Goal: Transaction & Acquisition: Purchase product/service

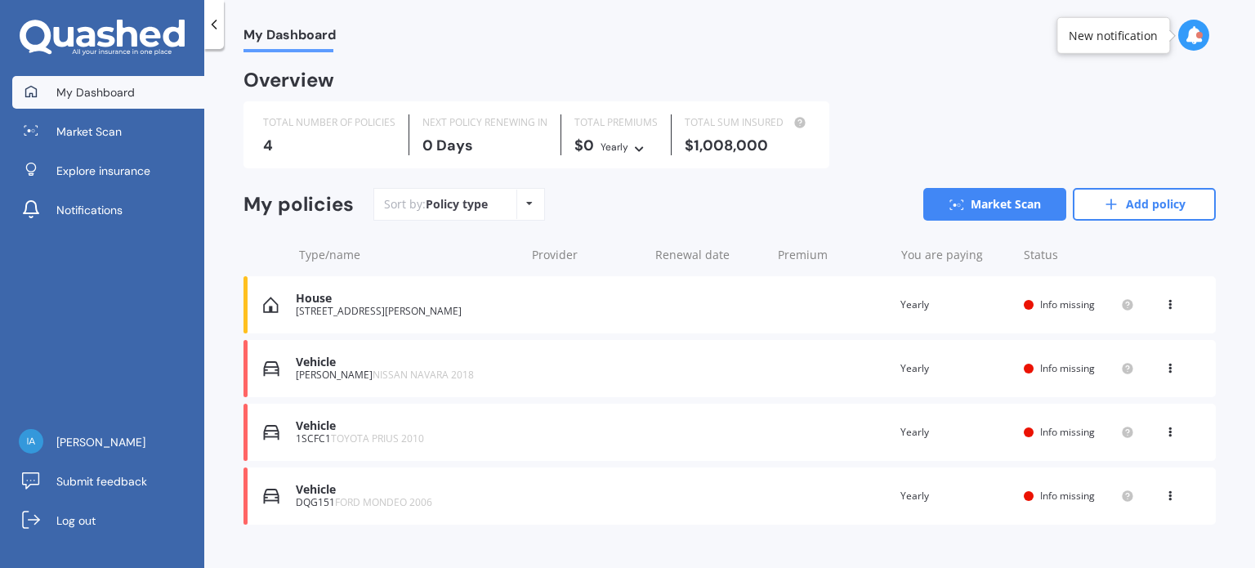
click at [358, 308] on div "[STREET_ADDRESS][PERSON_NAME]" at bounding box center [406, 311] width 221 height 11
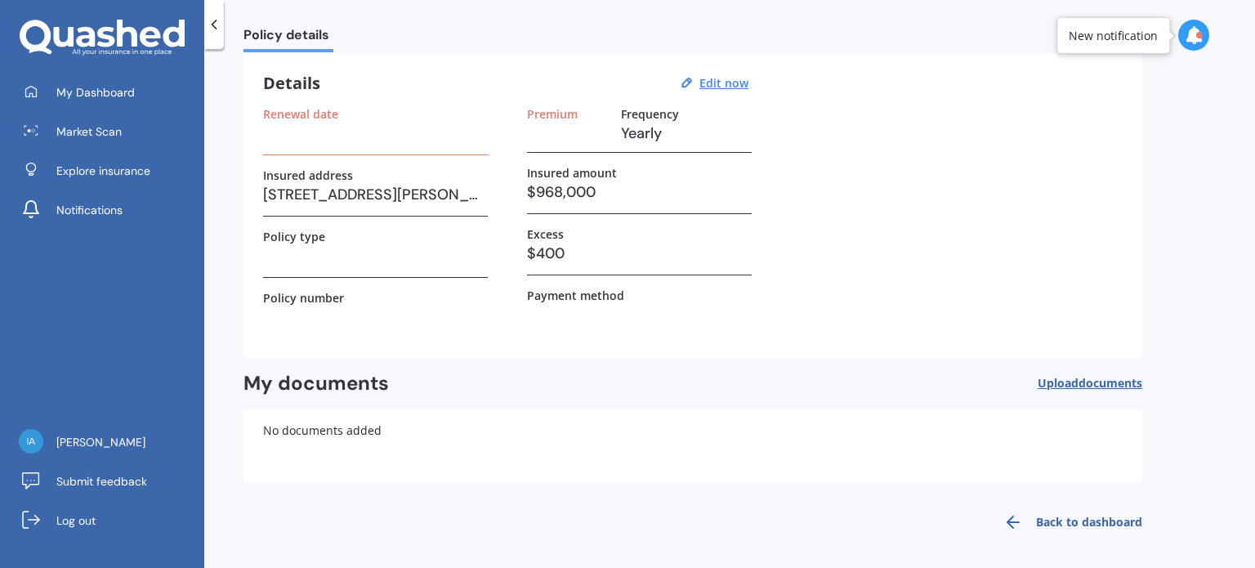
scroll to position [59, 0]
click at [712, 74] on u "Edit now" at bounding box center [723, 81] width 49 height 16
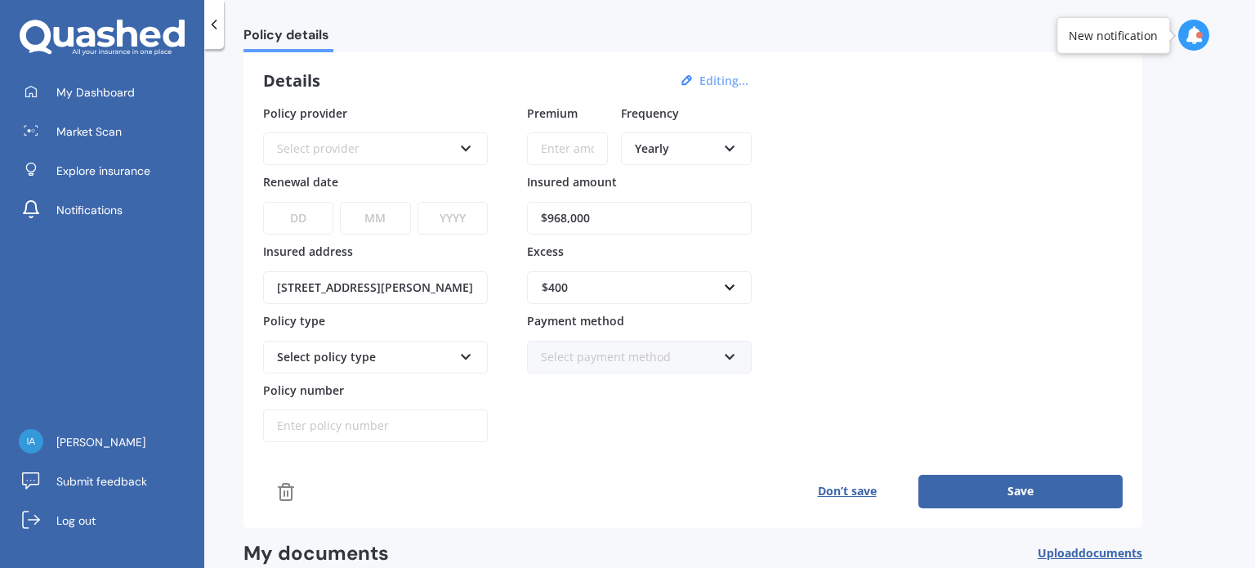
click at [464, 355] on icon at bounding box center [466, 353] width 14 height 11
click at [466, 352] on icon at bounding box center [466, 353] width 14 height 11
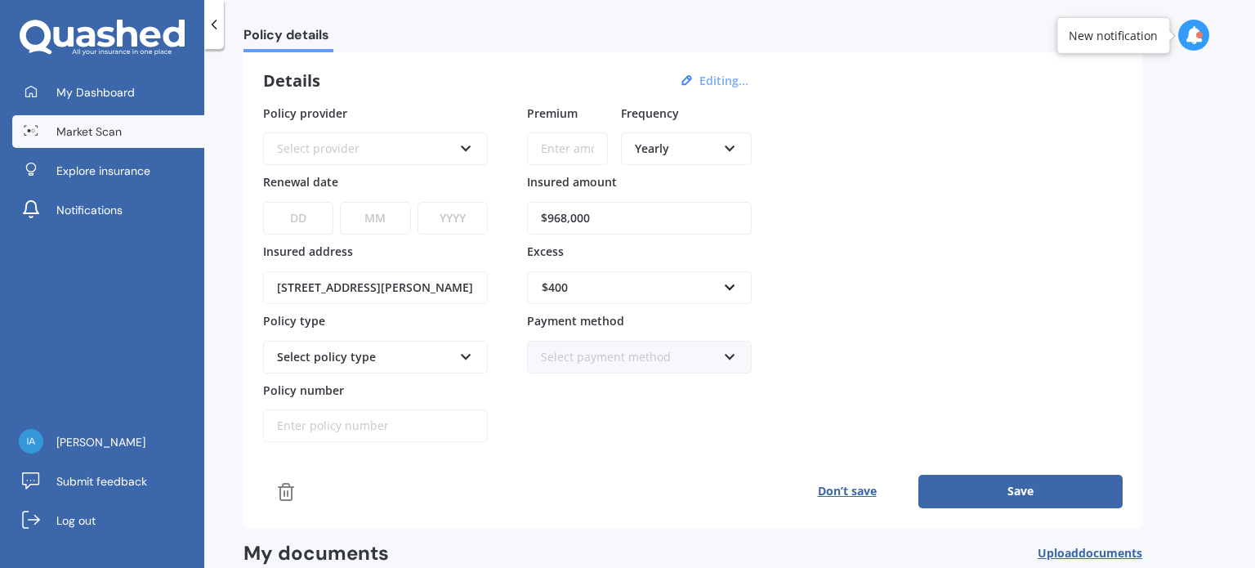
click at [132, 136] on link "Market Scan" at bounding box center [108, 131] width 192 height 33
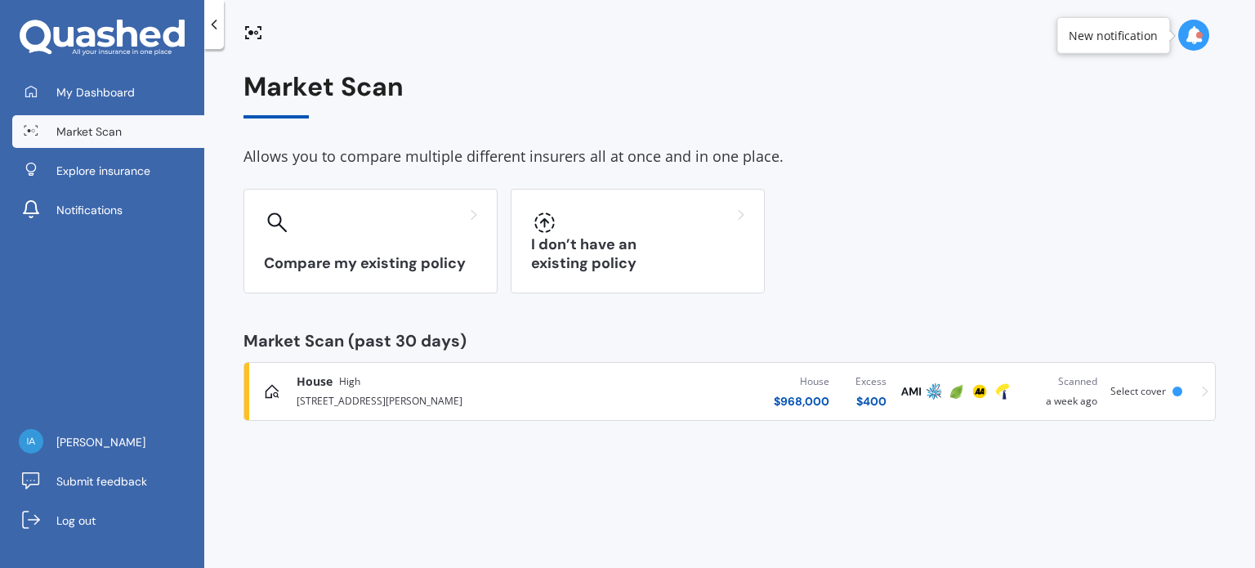
click at [376, 390] on div "[STREET_ADDRESS][PERSON_NAME]" at bounding box center [439, 400] width 285 height 20
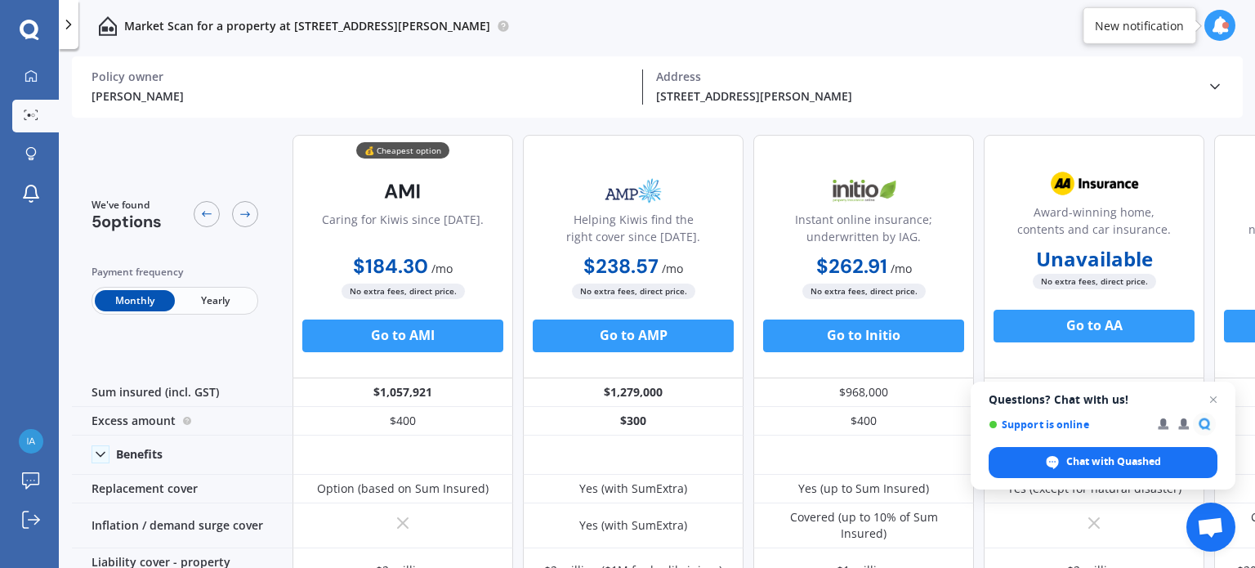
click at [206, 305] on span "Yearly" at bounding box center [215, 300] width 80 height 21
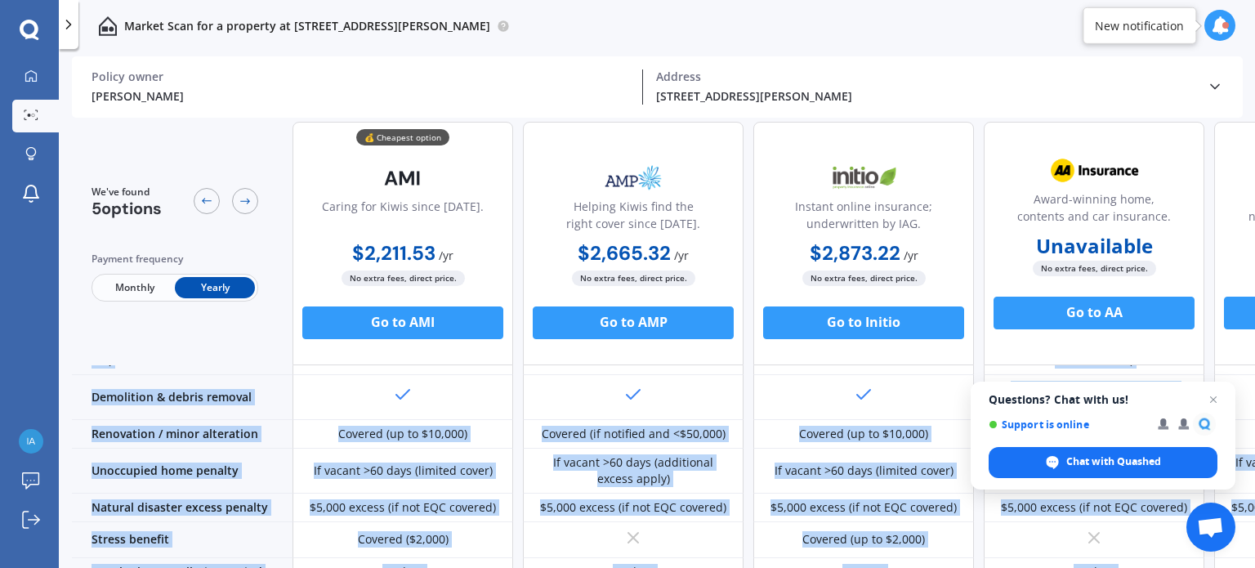
scroll to position [809, 0]
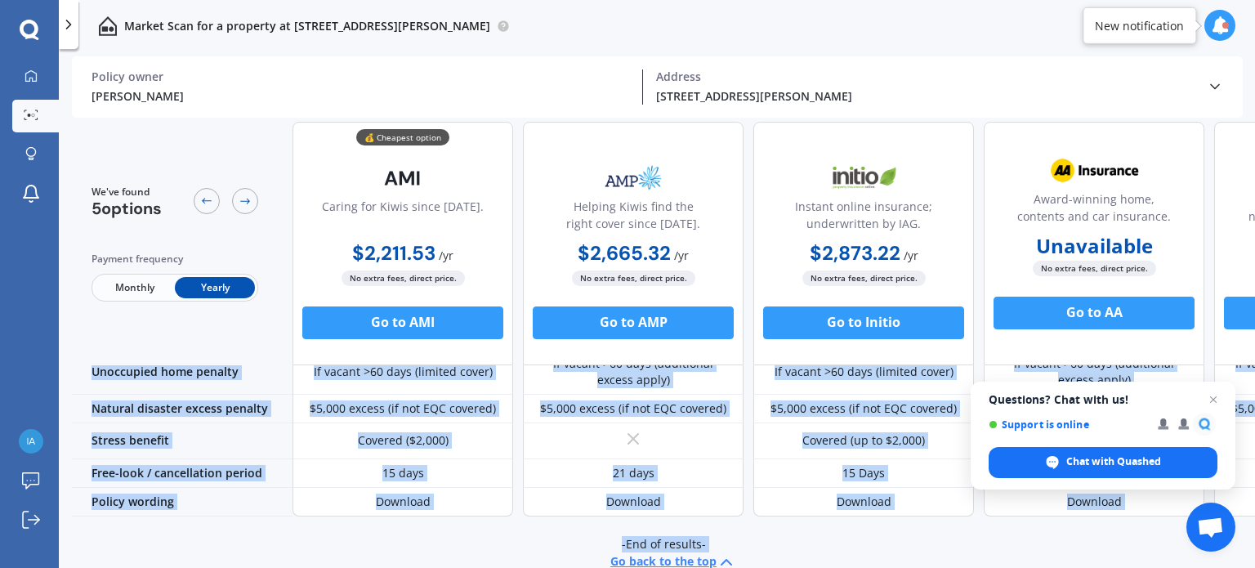
drag, startPoint x: 757, startPoint y: 560, endPoint x: 542, endPoint y: 521, distance: 217.5
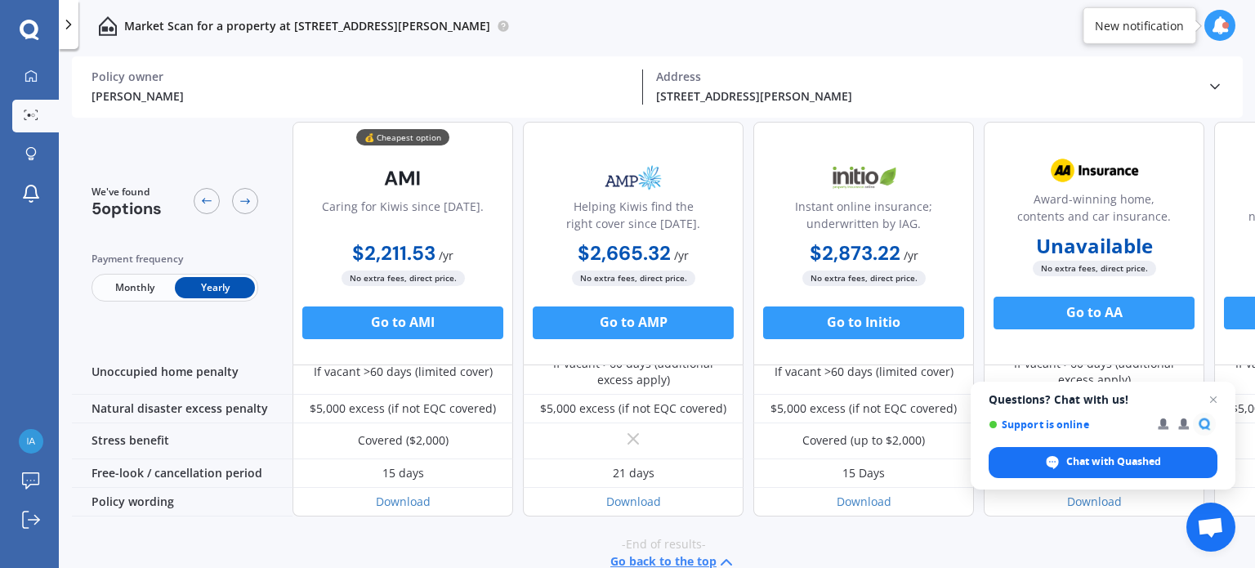
click at [378, 68] on div "ian cattroll Policy owner [STREET_ADDRESS][PERSON_NAME] Address" at bounding box center [658, 86] width 1132 height 61
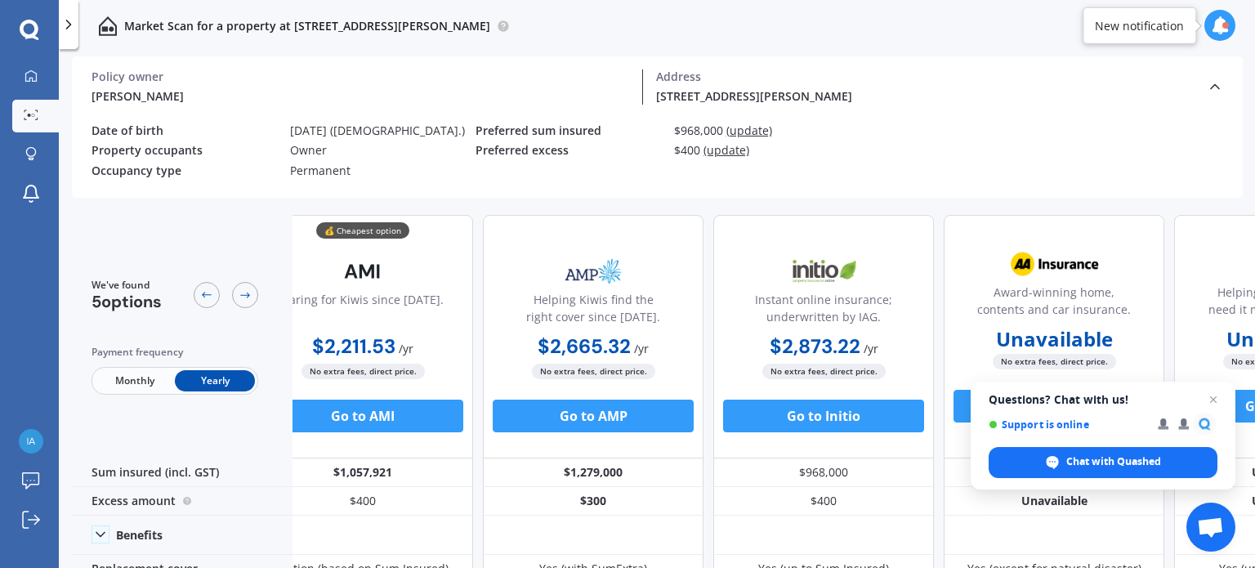
scroll to position [0, 0]
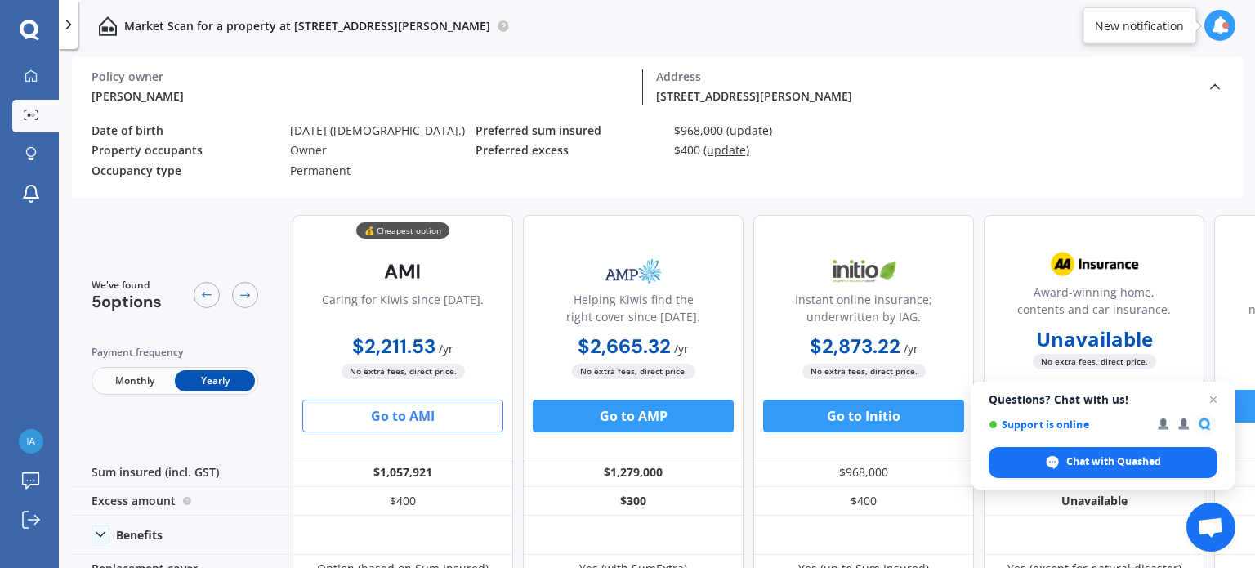
click at [404, 411] on button "Go to AMI" at bounding box center [402, 416] width 201 height 33
